Goal: Task Accomplishment & Management: Use online tool/utility

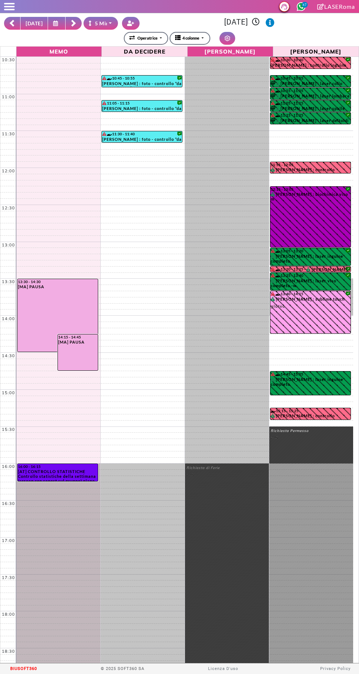
select select "*"
click at [54, 23] on icon at bounding box center [56, 24] width 7 height 6
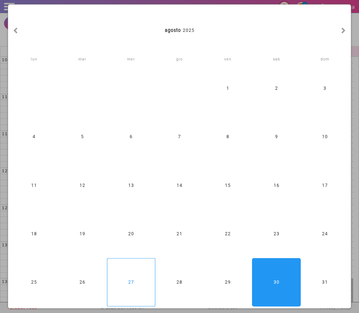
click at [134, 283] on div "27" at bounding box center [131, 282] width 48 height 48
type input "**********"
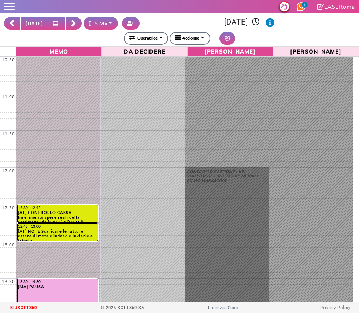
scroll to position [96, 0]
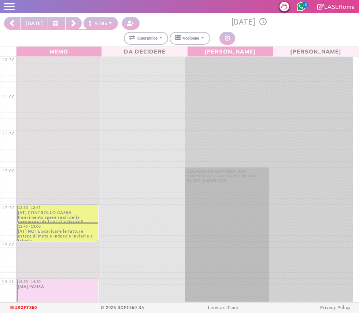
select select "*"
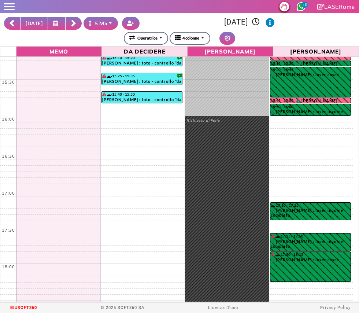
scroll to position [457, 0]
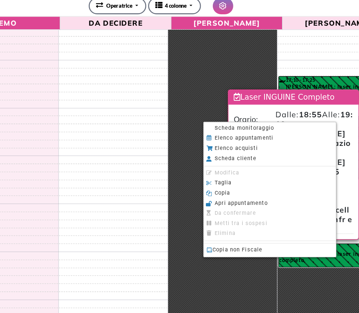
click at [264, 133] on span "Scheda monitoraggio" at bounding box center [244, 132] width 46 height 5
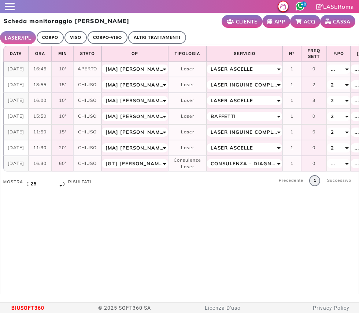
select select "**"
click at [149, 40] on link "ALTRI TRATTAMENTI" at bounding box center [157, 37] width 58 height 13
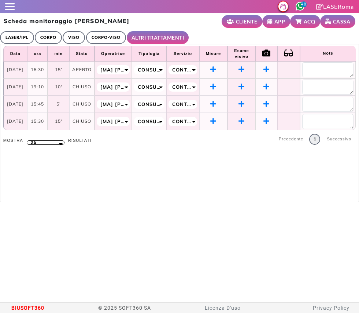
click at [22, 47] on th "Data" at bounding box center [15, 54] width 24 height 16
click at [19, 36] on link "LASER/IPL" at bounding box center [17, 37] width 34 height 13
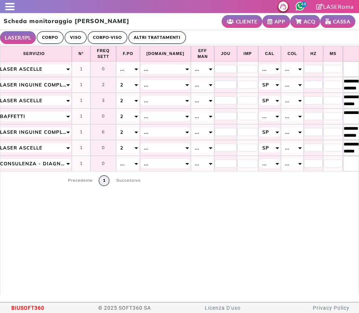
scroll to position [0, 203]
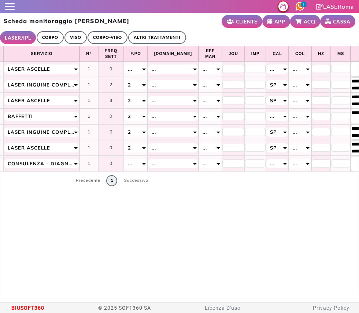
click at [11, 7] on span at bounding box center [10, 6] width 10 height 1
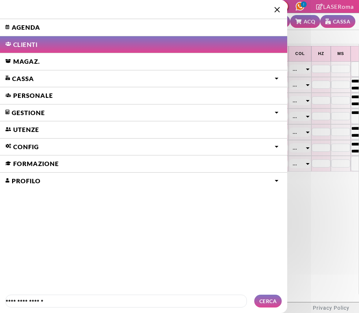
click at [24, 22] on link "Agenda" at bounding box center [143, 27] width 287 height 17
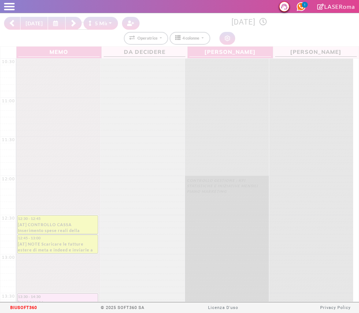
select select "*"
